Goal: Transaction & Acquisition: Purchase product/service

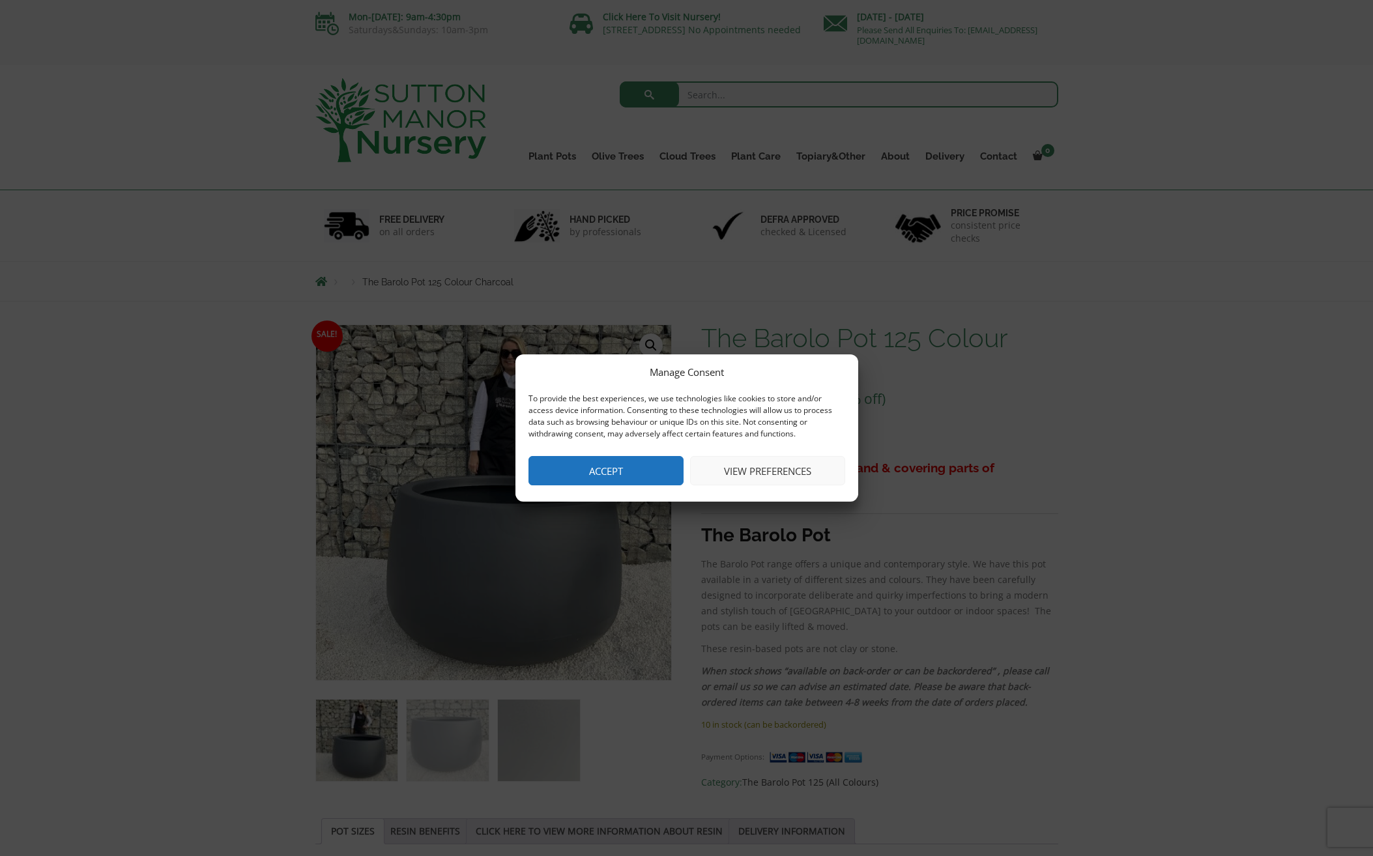
click at [592, 474] on button "Accept" at bounding box center [606, 470] width 155 height 29
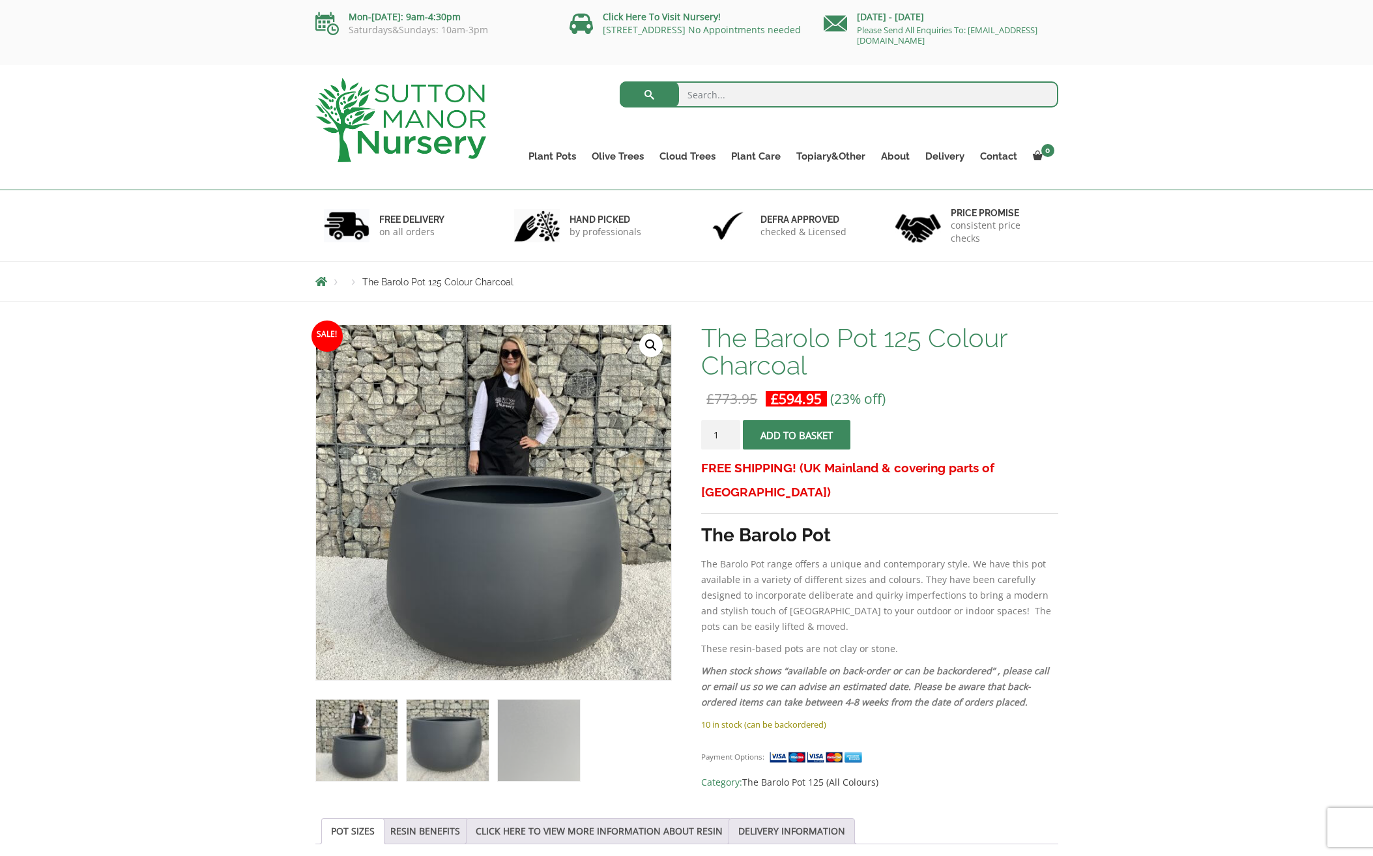
click at [436, 740] on img at bounding box center [447, 740] width 81 height 81
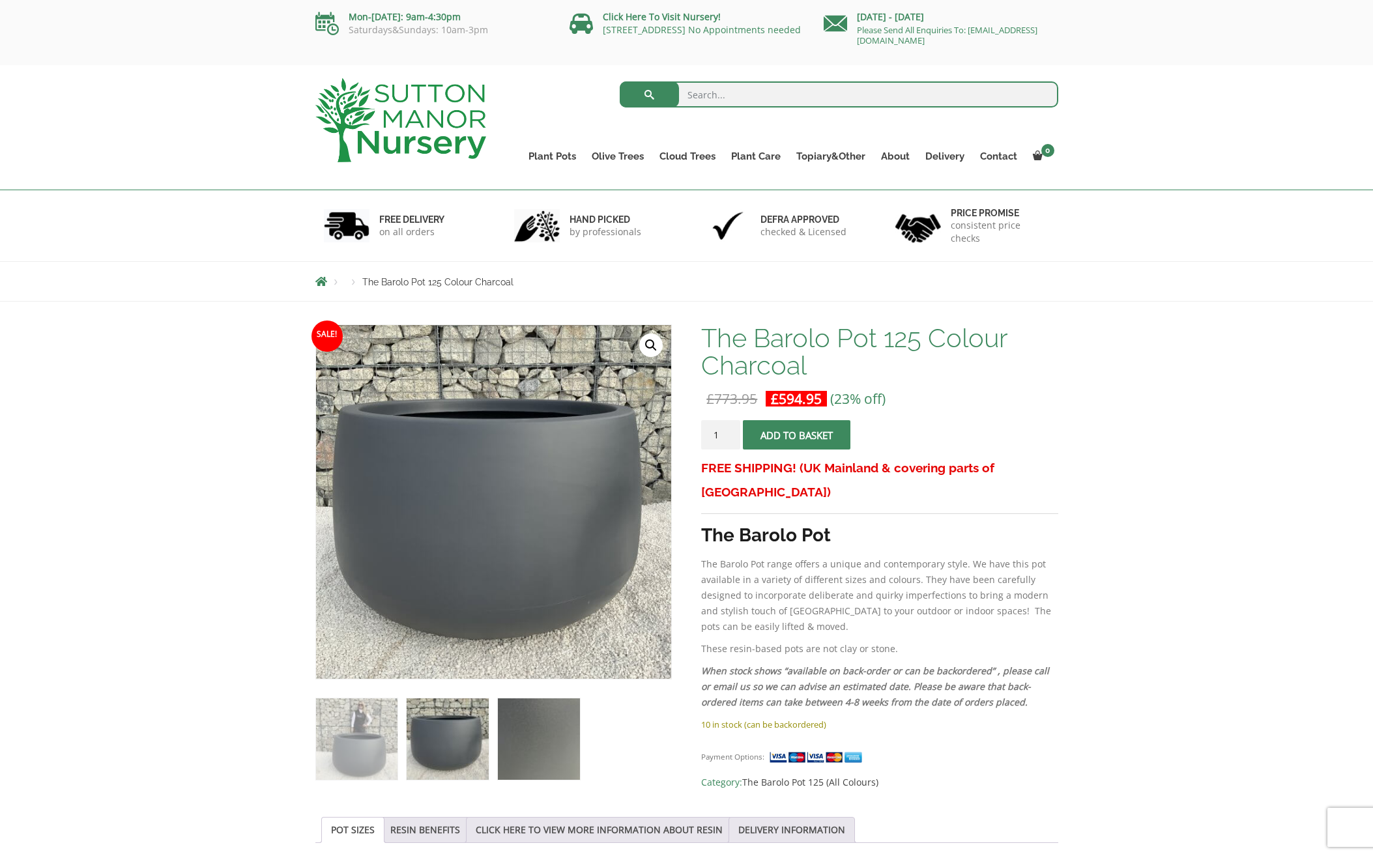
click at [533, 750] on img at bounding box center [538, 739] width 81 height 81
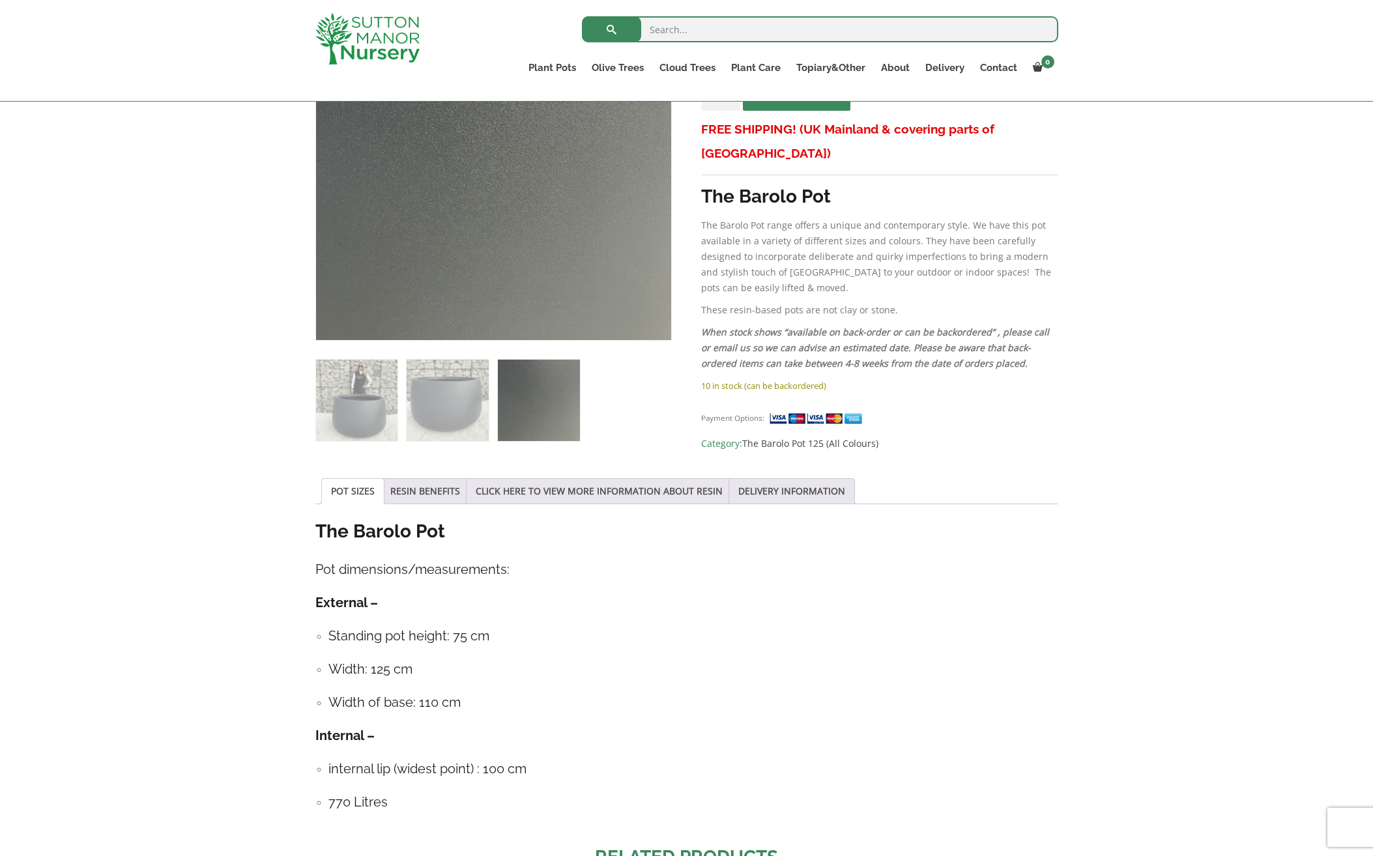
scroll to position [308, 0]
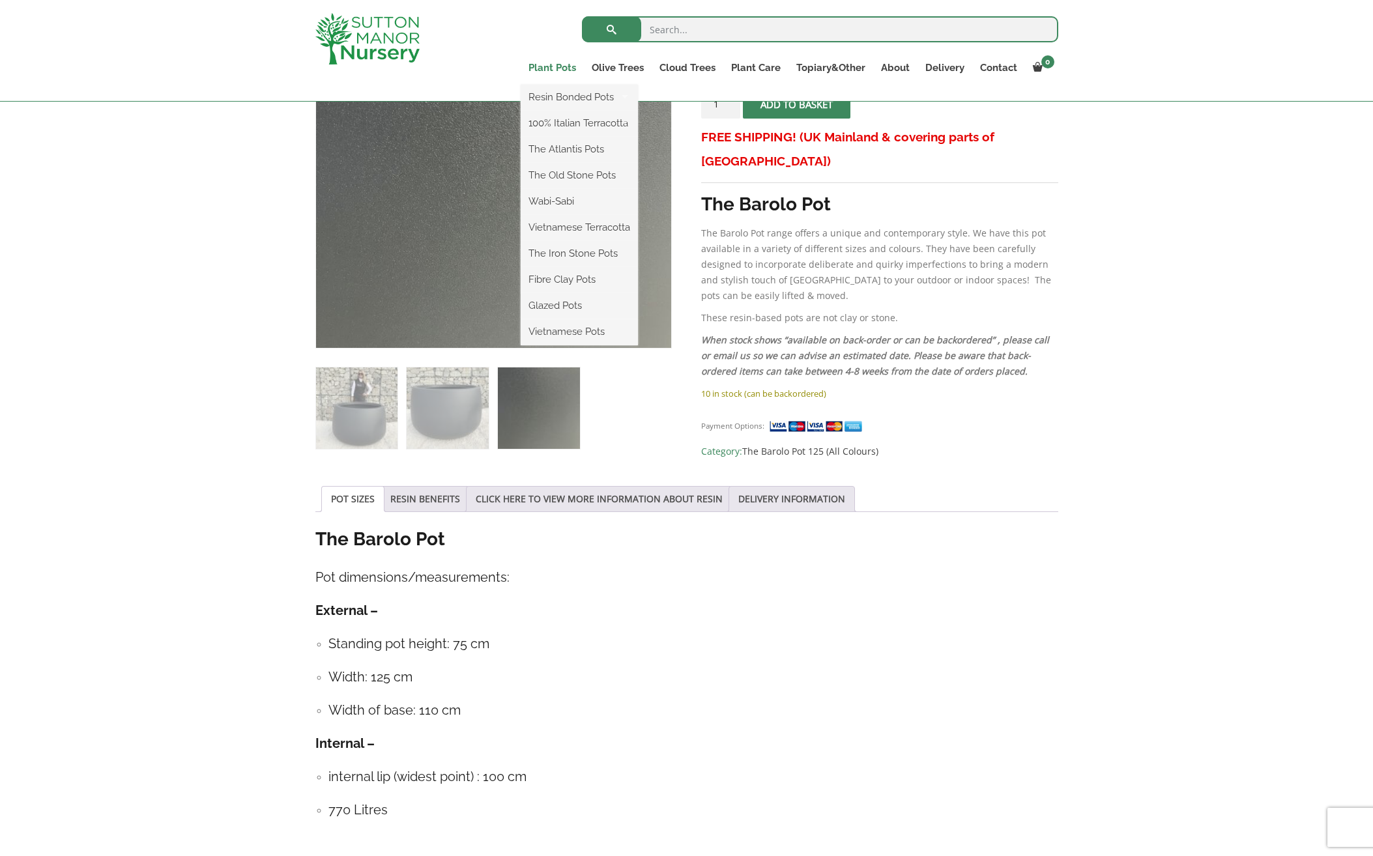
click at [584, 68] on link "Plant Pots" at bounding box center [552, 68] width 63 height 18
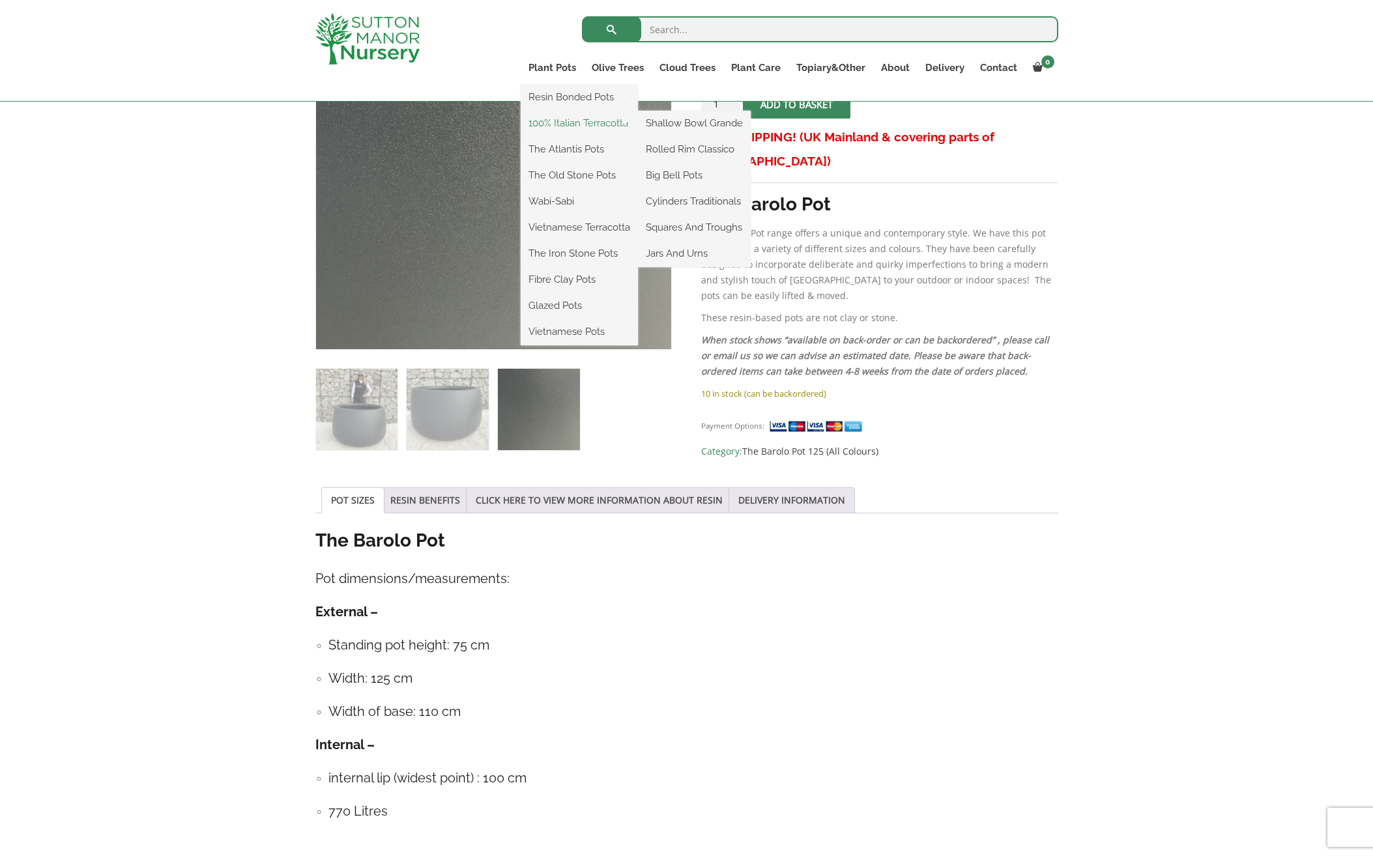
click at [577, 131] on link "100% Italian Terracotta" at bounding box center [579, 123] width 117 height 20
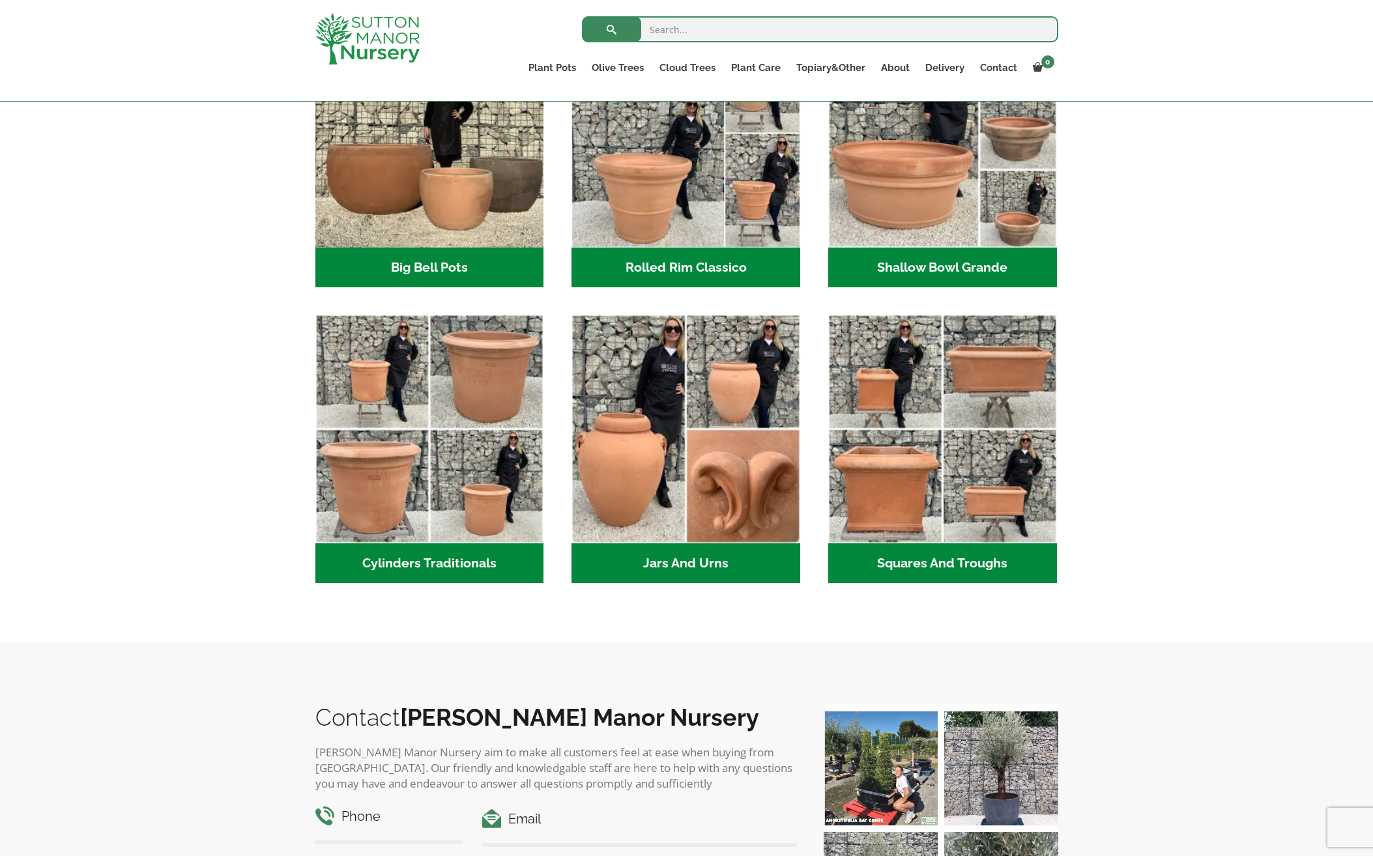
scroll to position [362, 0]
